Goal: Task Accomplishment & Management: Use online tool/utility

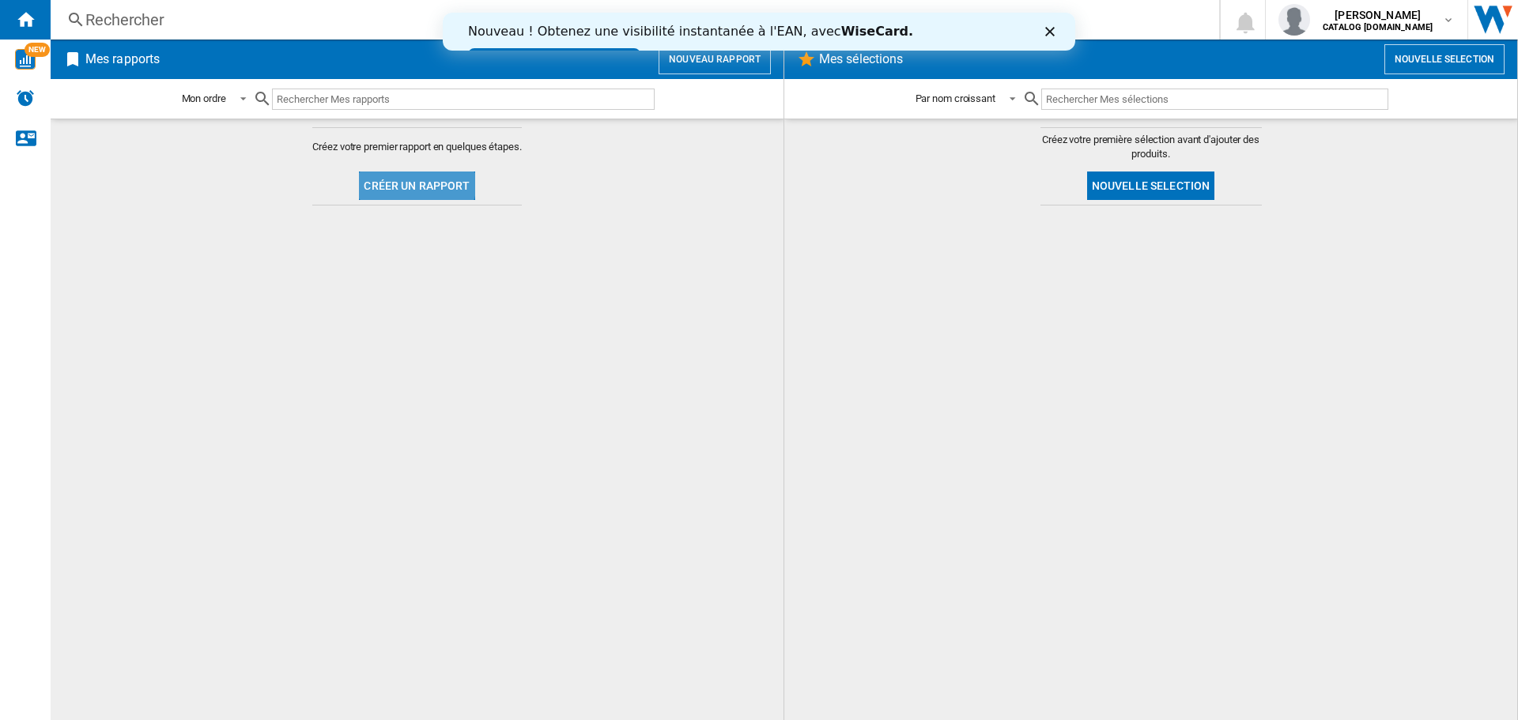
click at [391, 176] on button "Créer un rapport" at bounding box center [416, 186] width 115 height 28
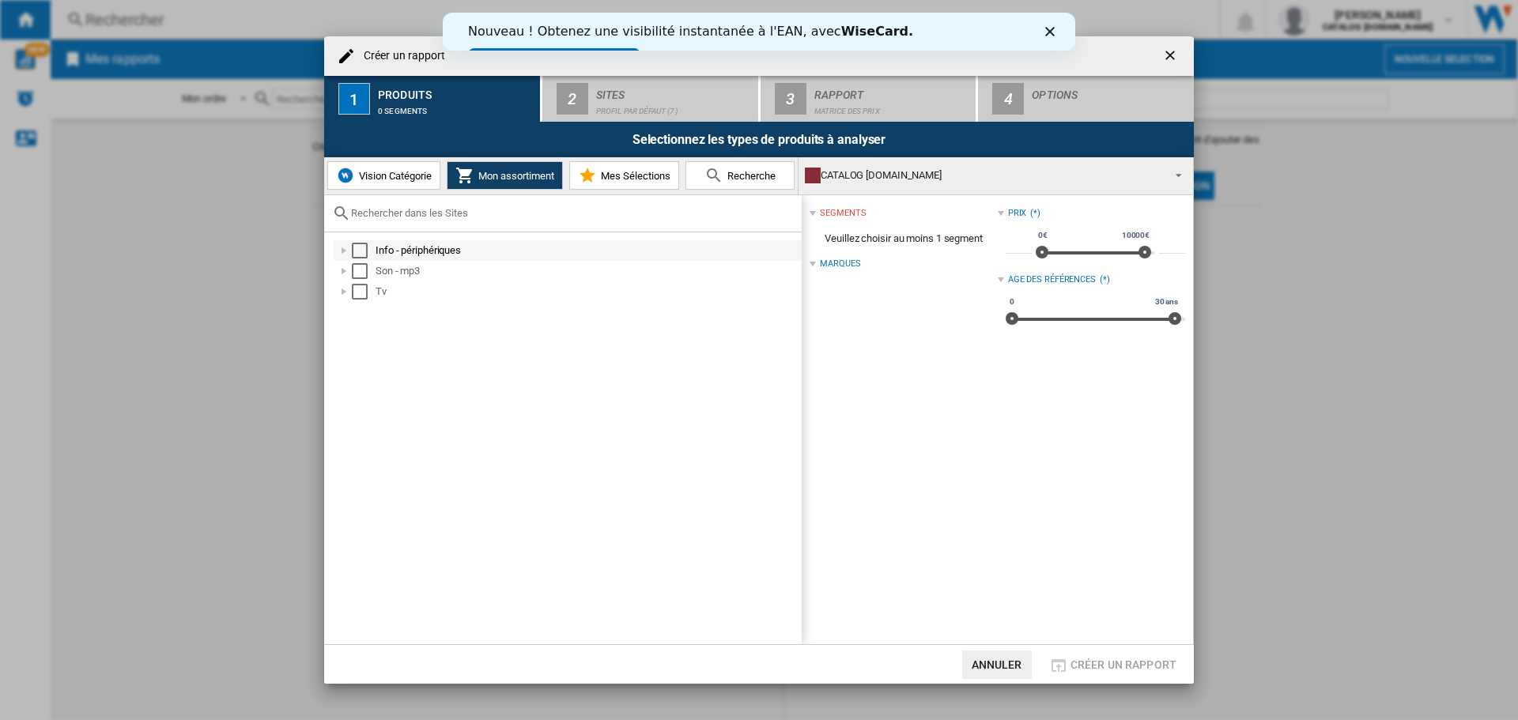
click at [361, 250] on div "Select" at bounding box center [360, 251] width 16 height 16
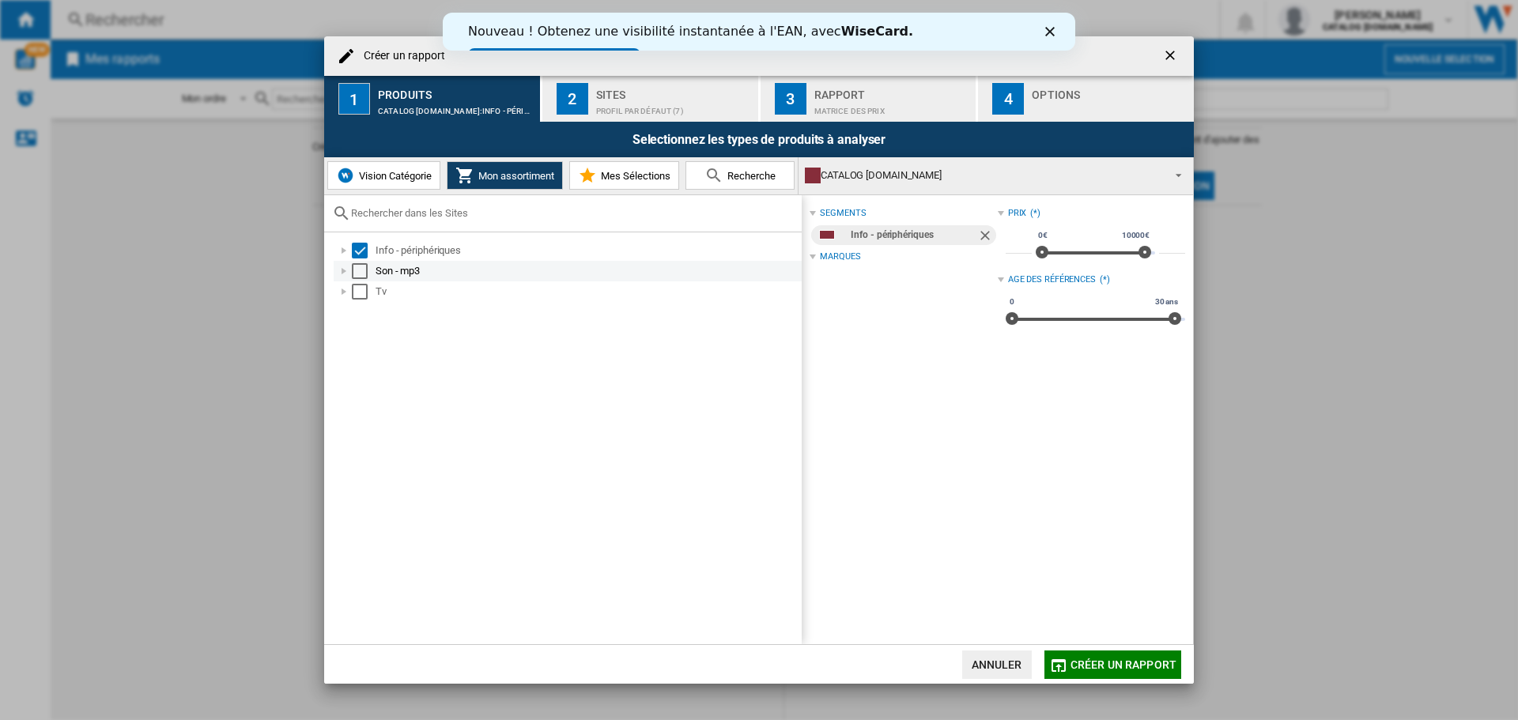
click at [357, 273] on div "Select" at bounding box center [360, 271] width 16 height 16
click at [359, 295] on div "Select" at bounding box center [360, 292] width 16 height 16
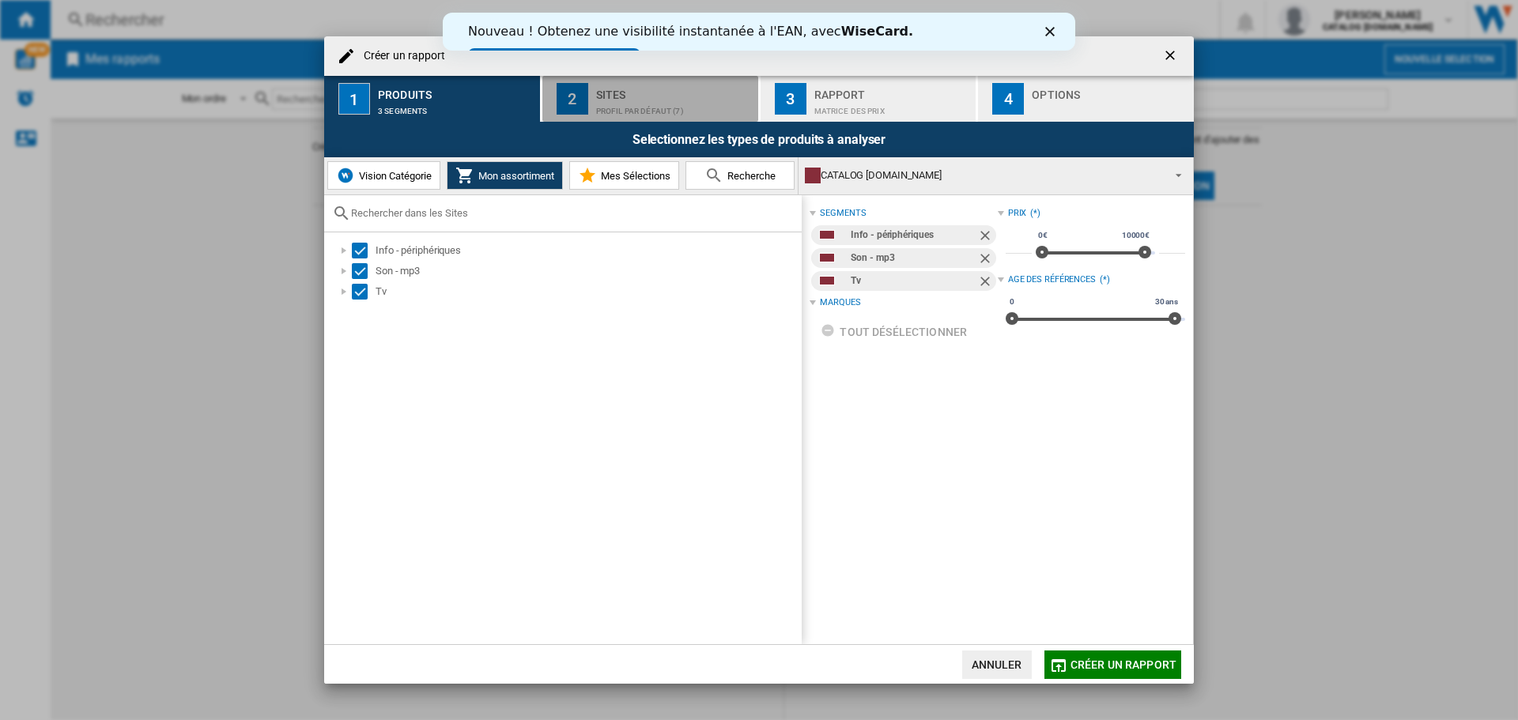
click at [663, 78] on button "2 Sites Profil par défaut (7)" at bounding box center [650, 99] width 217 height 46
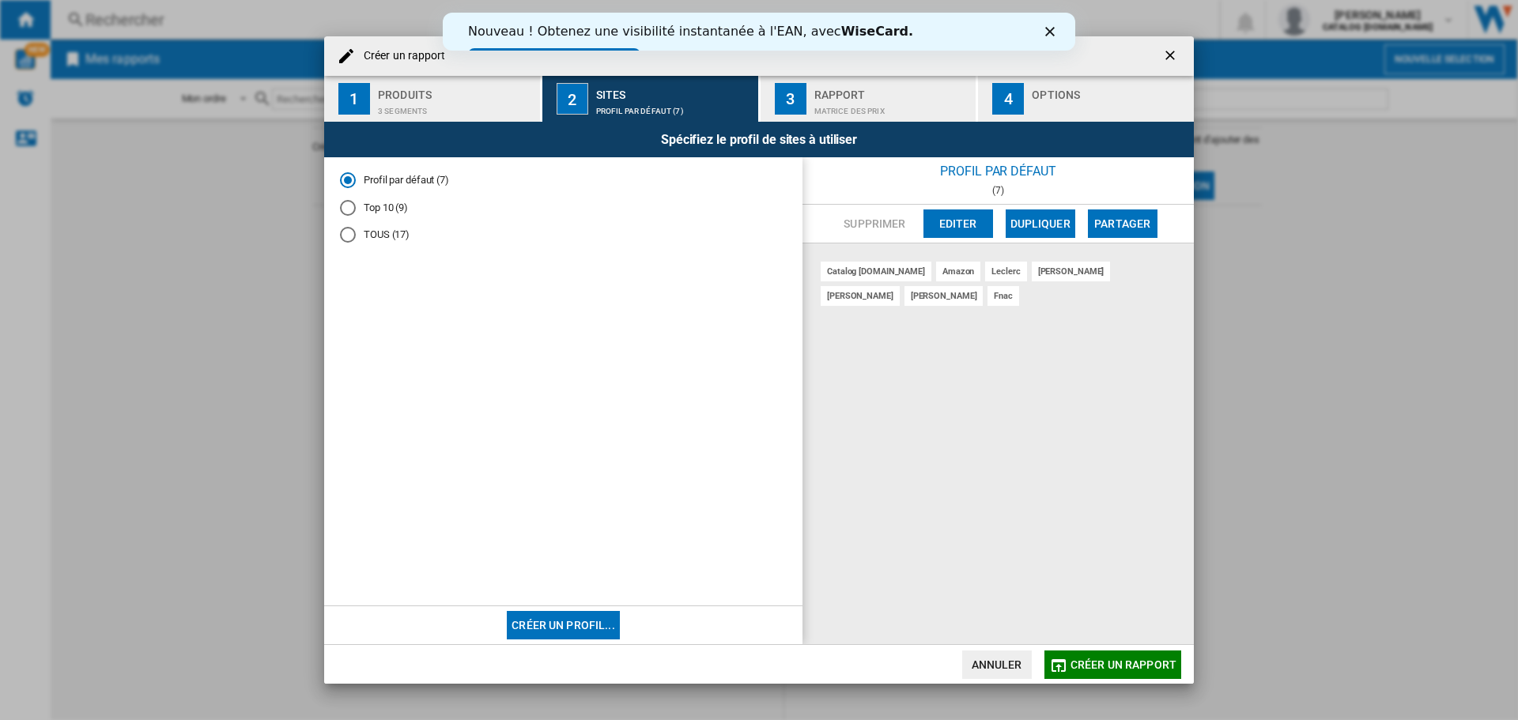
click at [836, 96] on div "Rapport" at bounding box center [892, 90] width 156 height 17
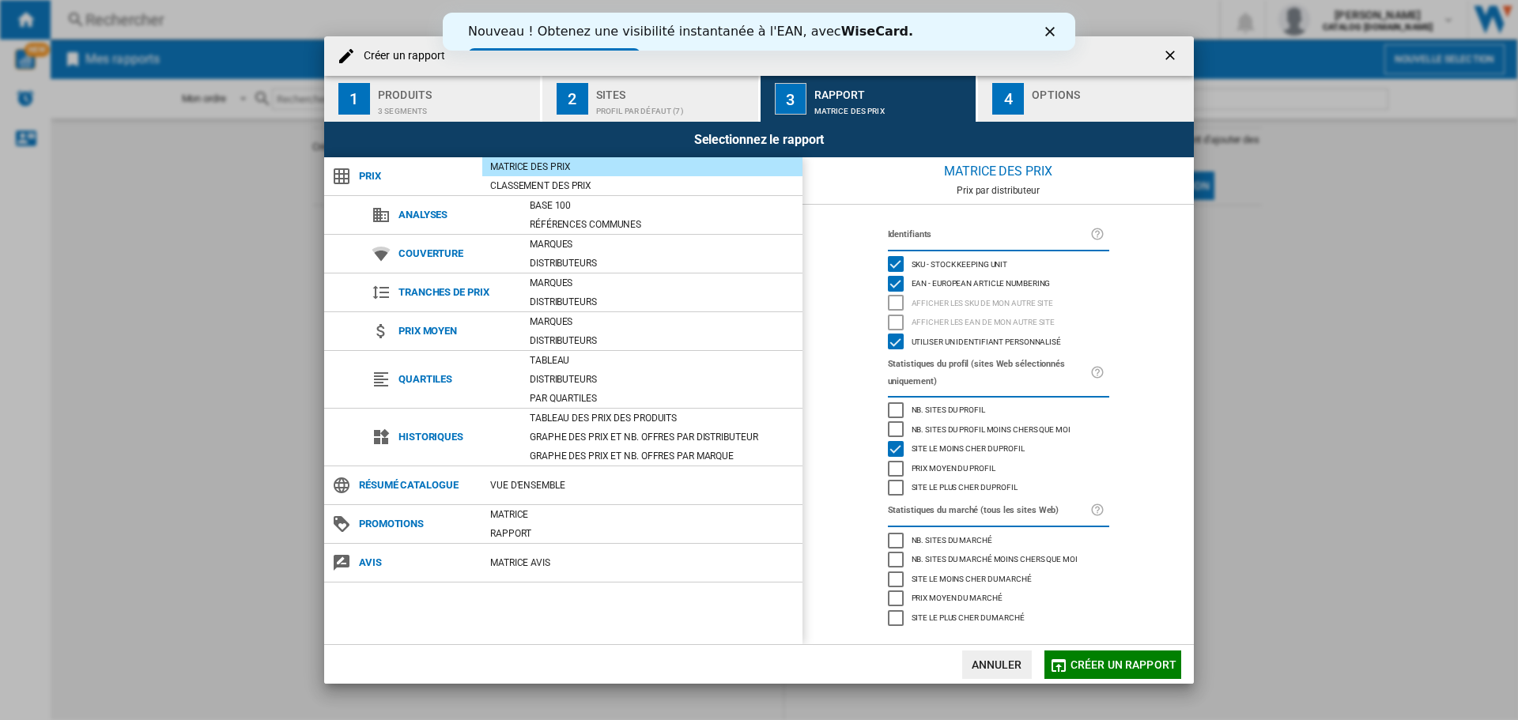
click at [1054, 92] on div "Options" at bounding box center [1110, 90] width 156 height 17
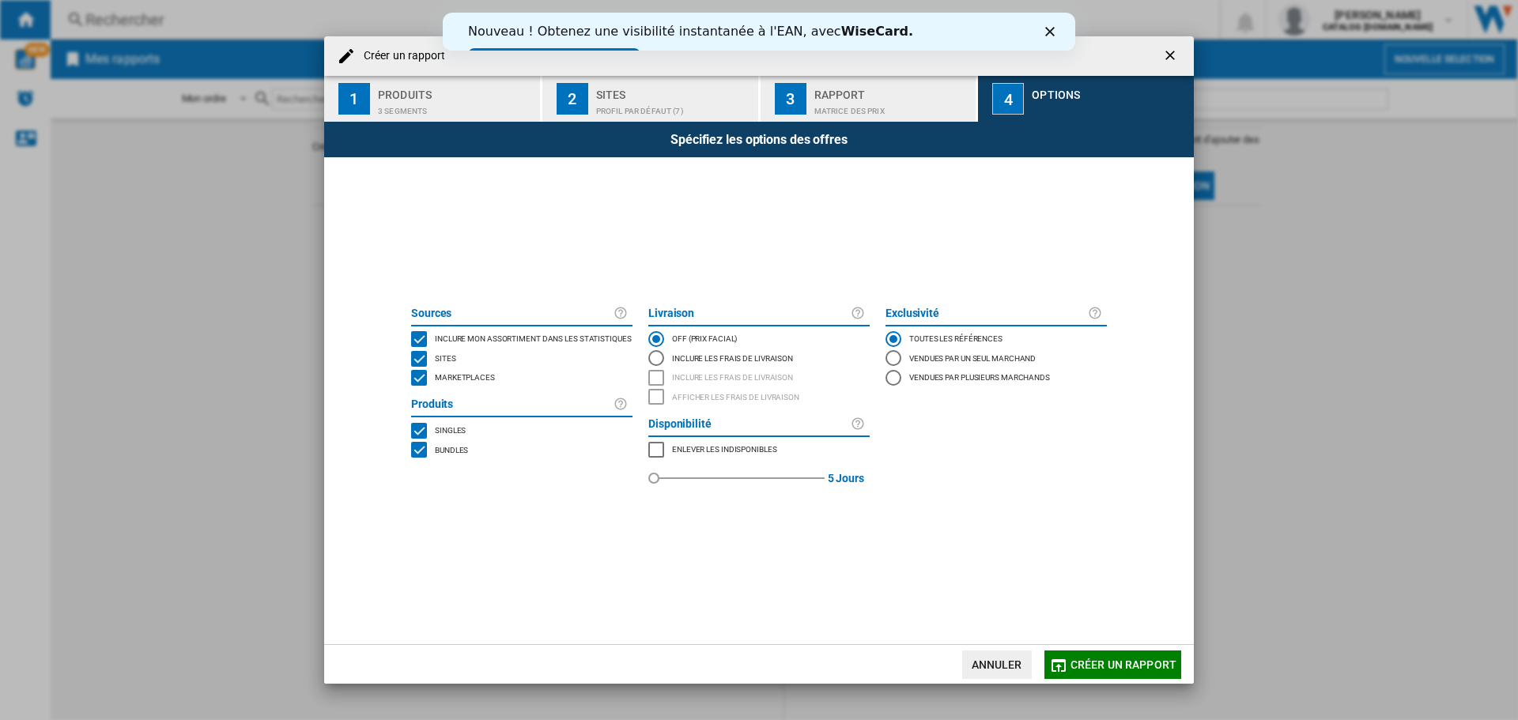
click at [422, 379] on div "MARKETPLACES" at bounding box center [419, 378] width 16 height 16
click at [1127, 646] on md-dialog-actions "Annuler Créer un rapport" at bounding box center [759, 664] width 870 height 40
click at [1125, 653] on button "Créer un rapport" at bounding box center [1112, 665] width 137 height 28
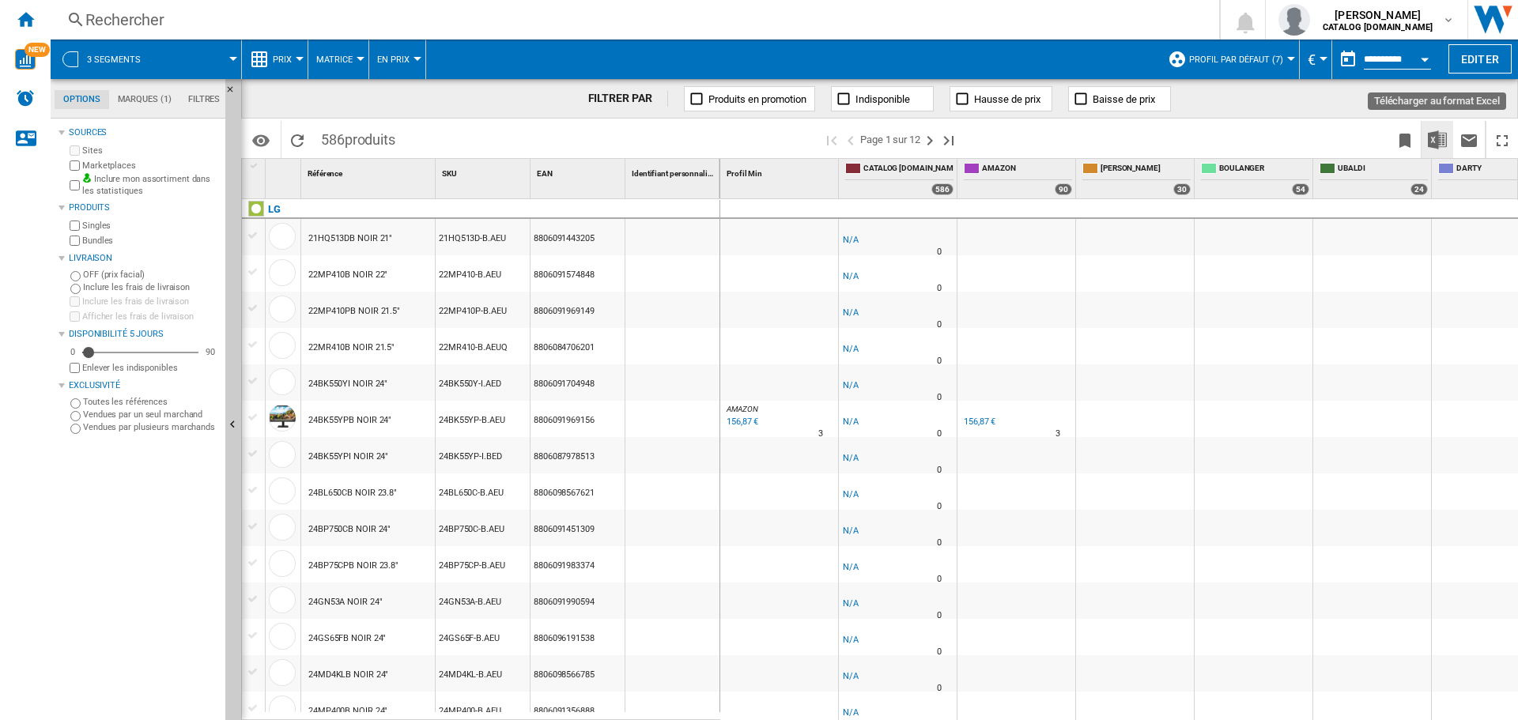
click at [1438, 133] on img "Télécharger au format Excel" at bounding box center [1437, 139] width 19 height 19
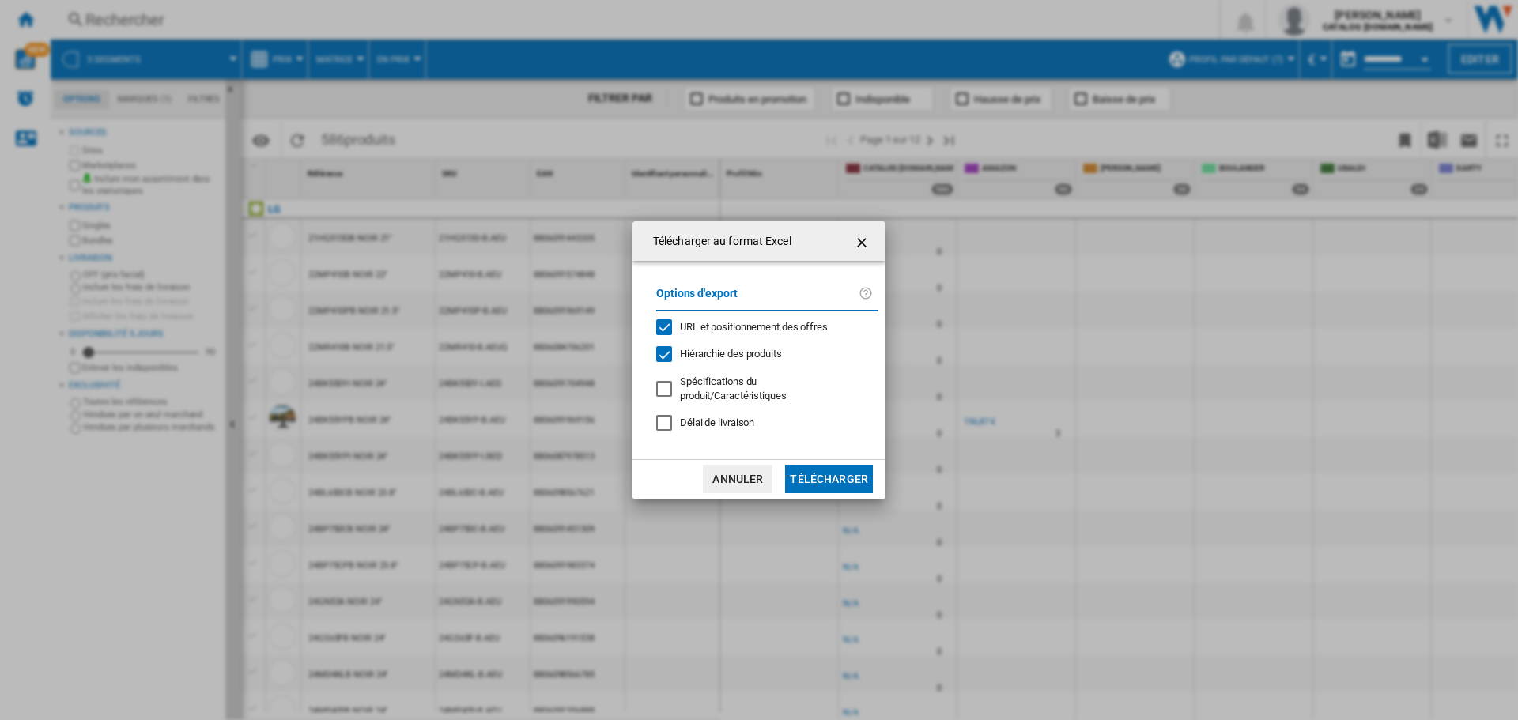
drag, startPoint x: 752, startPoint y: 486, endPoint x: 810, endPoint y: 451, distance: 67.4
click at [753, 485] on button "Annuler" at bounding box center [738, 479] width 70 height 28
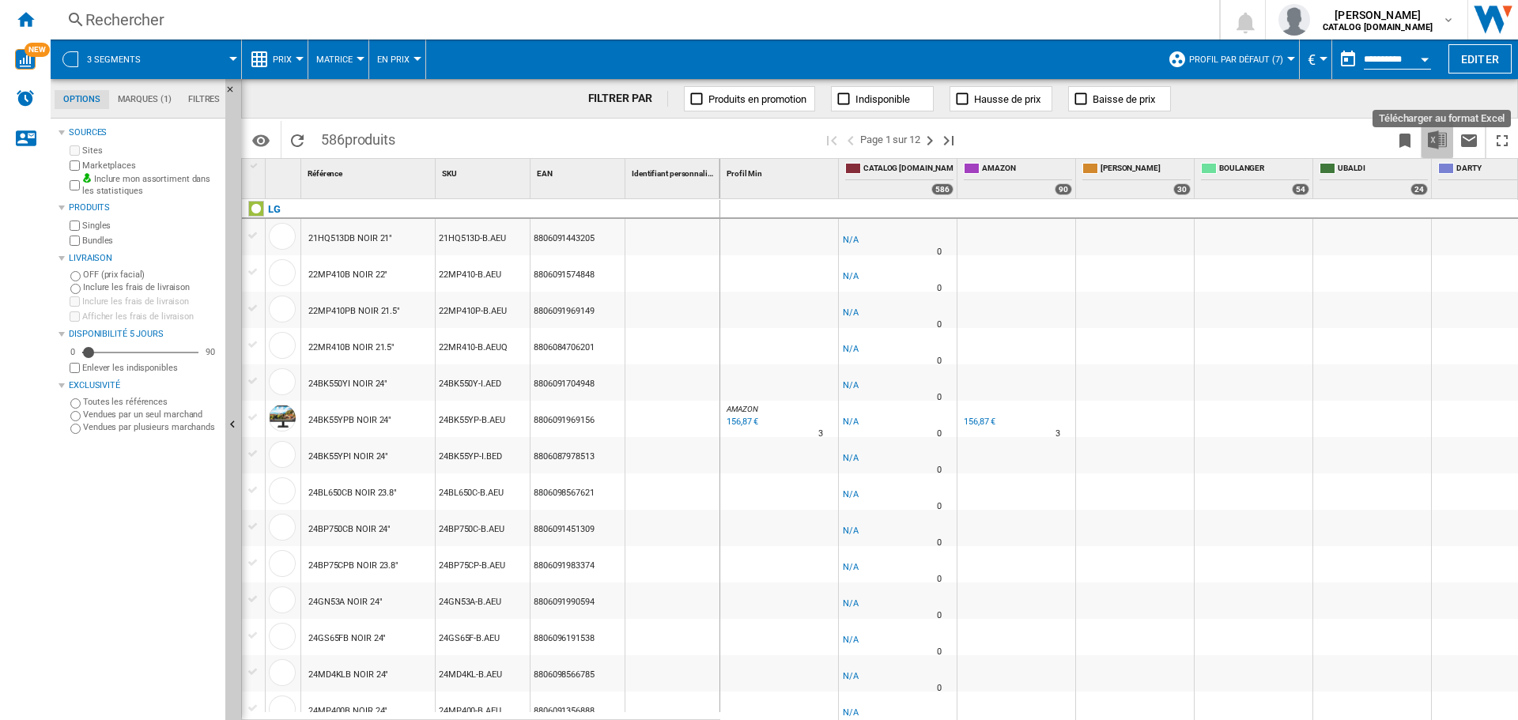
click at [1440, 149] on img "Télécharger au format Excel" at bounding box center [1437, 139] width 19 height 19
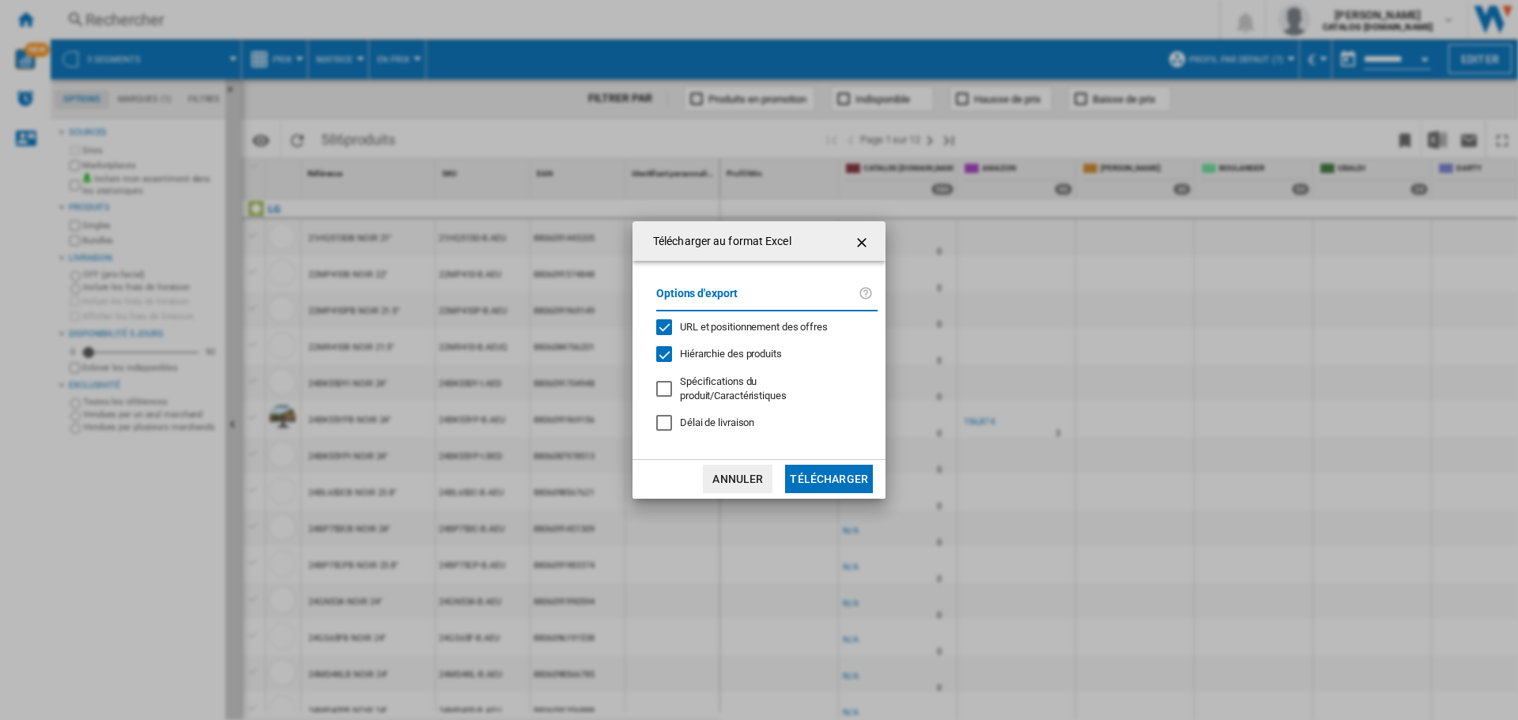
click at [823, 474] on button "Télécharger" at bounding box center [829, 479] width 88 height 28
